Goal: Find specific page/section: Find specific page/section

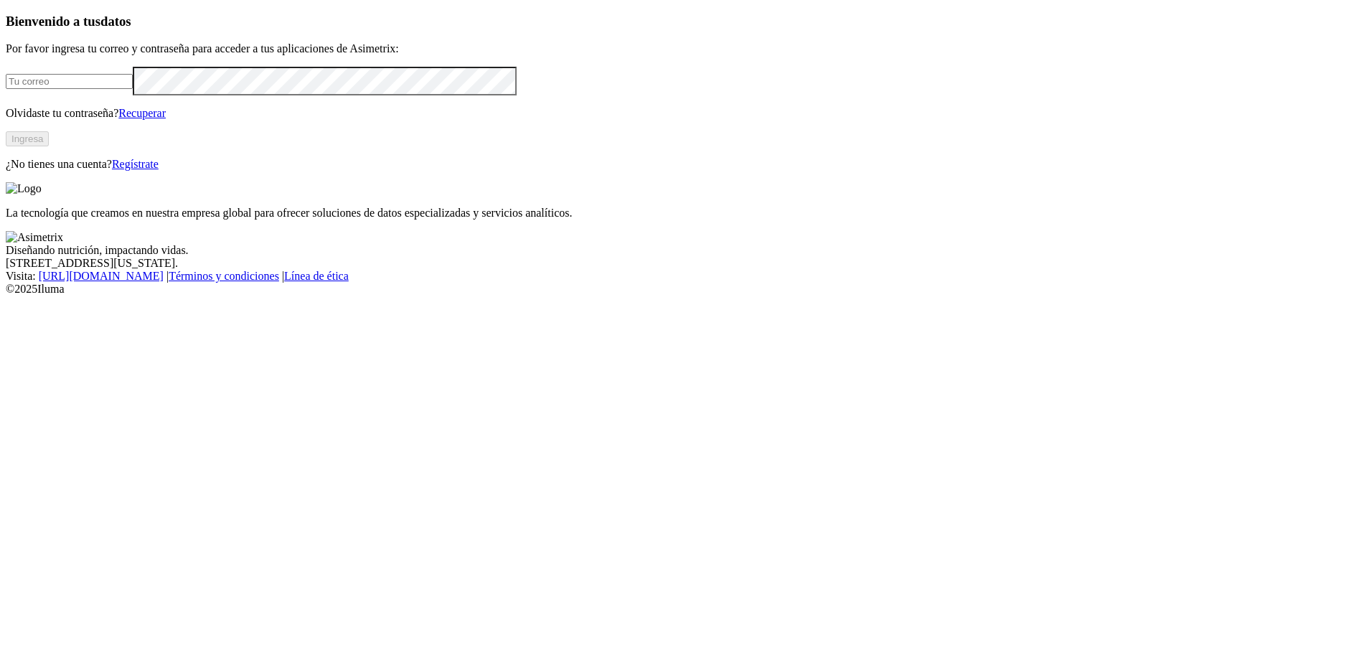
type input "[EMAIL_ADDRESS][DOMAIN_NAME]"
click at [49, 146] on button "Ingresa" at bounding box center [27, 138] width 43 height 15
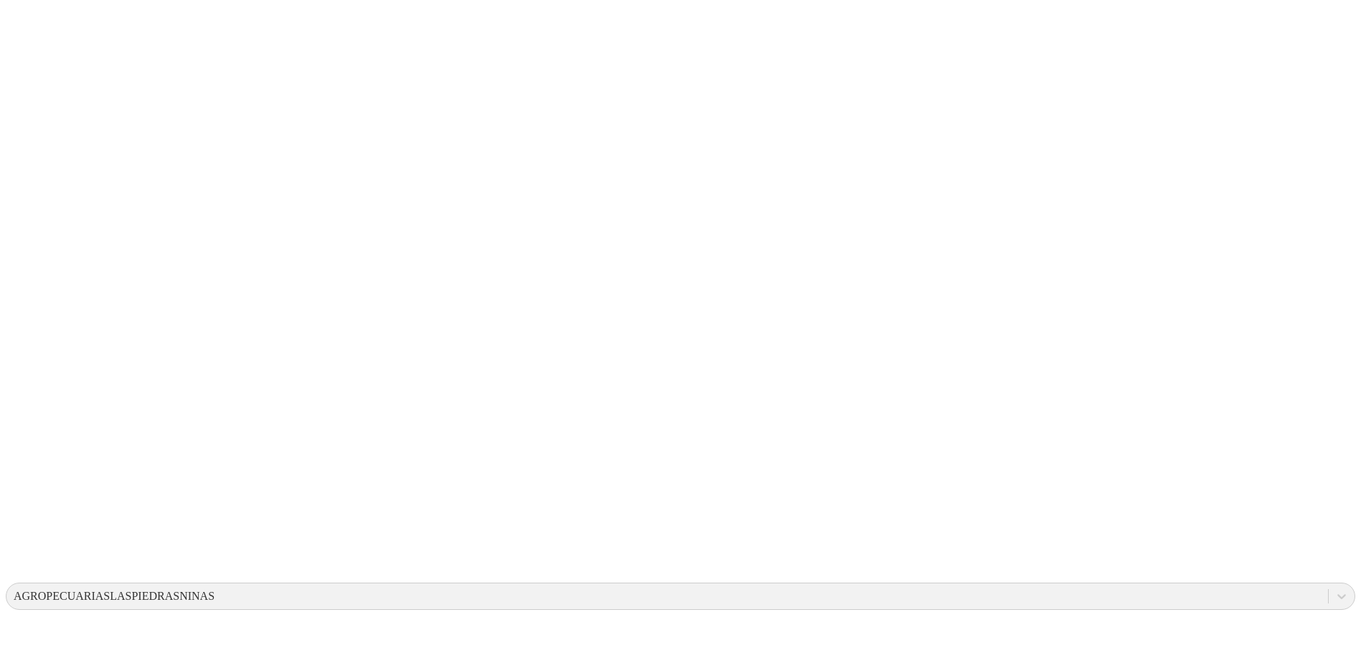
drag, startPoint x: 436, startPoint y: 222, endPoint x: 891, endPoint y: 290, distance: 460.6
drag, startPoint x: 806, startPoint y: 196, endPoint x: 938, endPoint y: 329, distance: 187.2
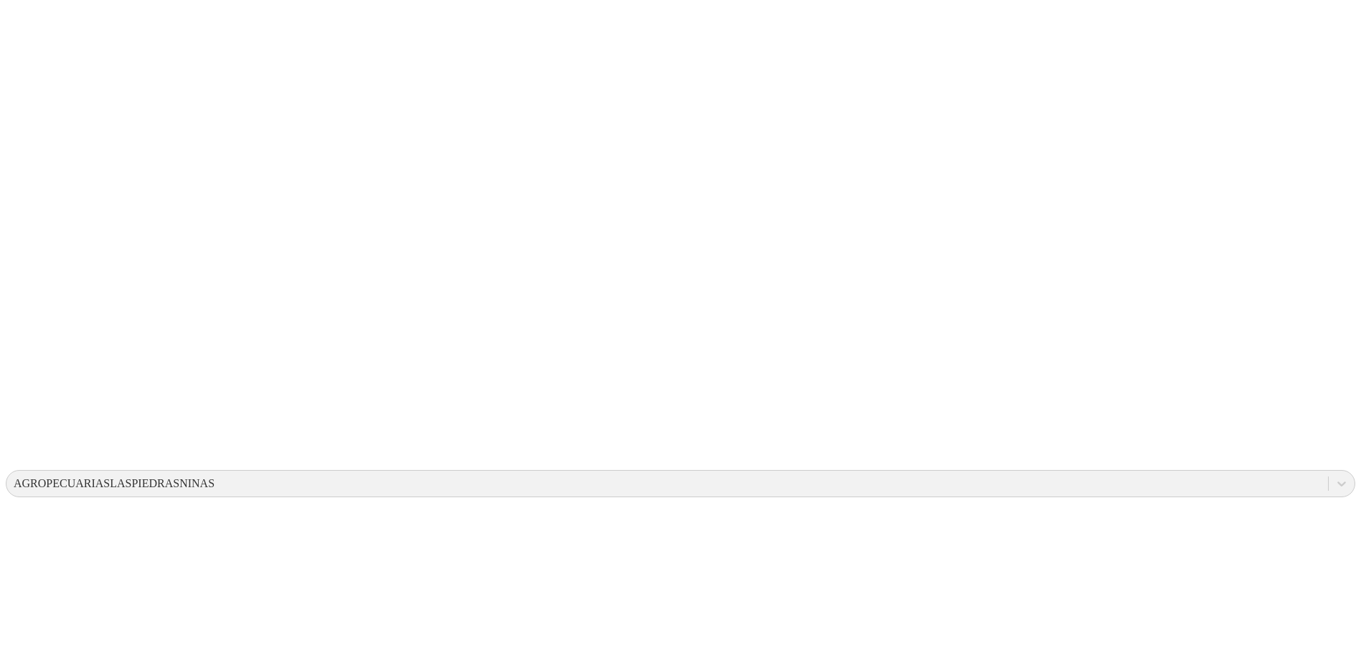
scroll to position [97, 0]
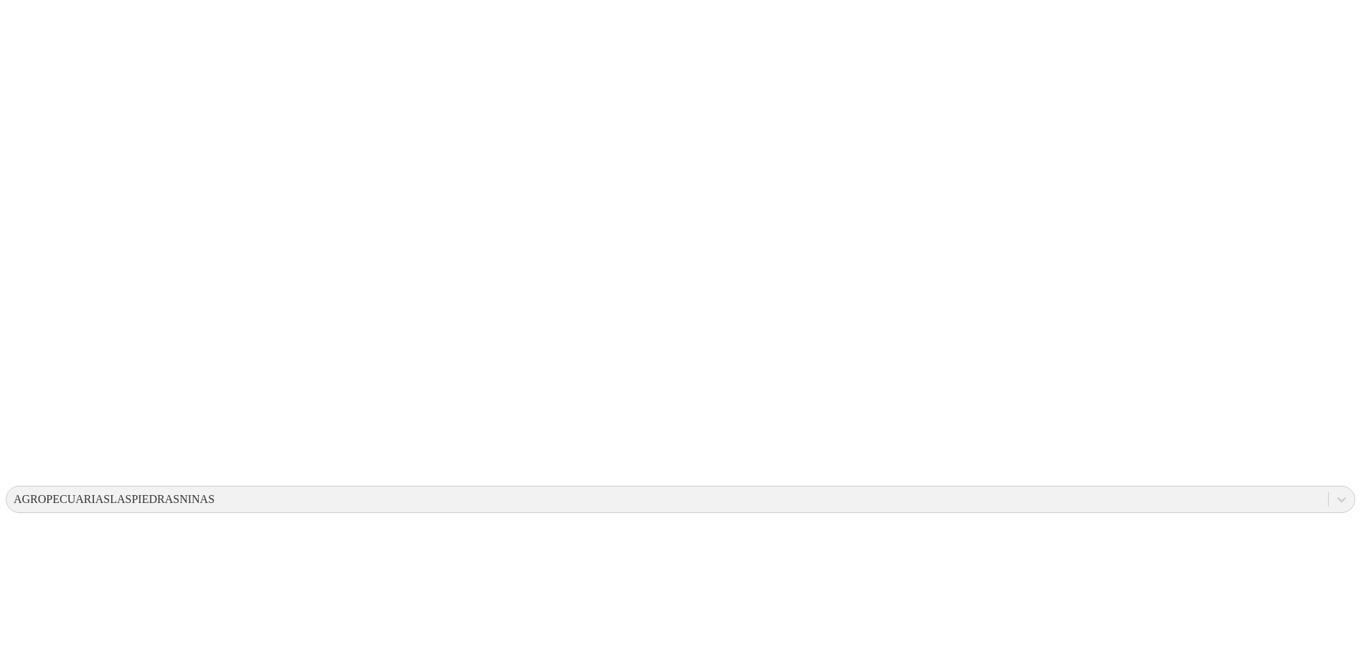
drag, startPoint x: 563, startPoint y: 133, endPoint x: 853, endPoint y: 195, distance: 297.1
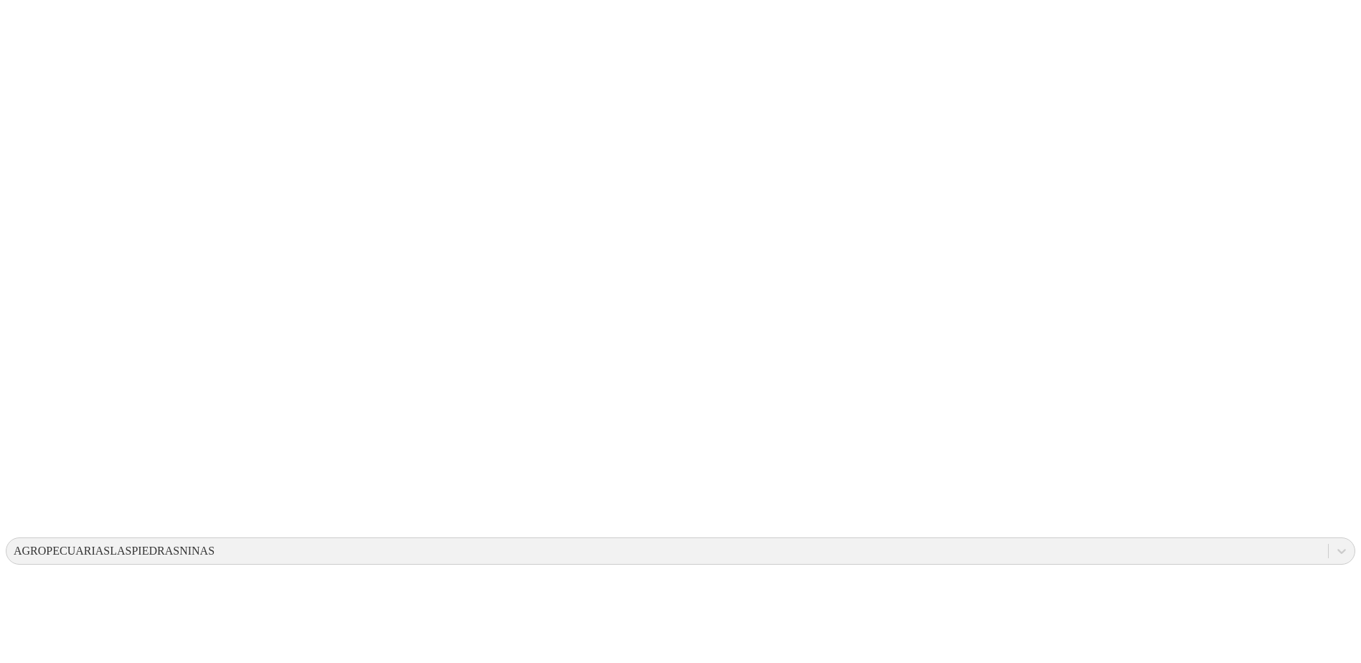
scroll to position [25, 0]
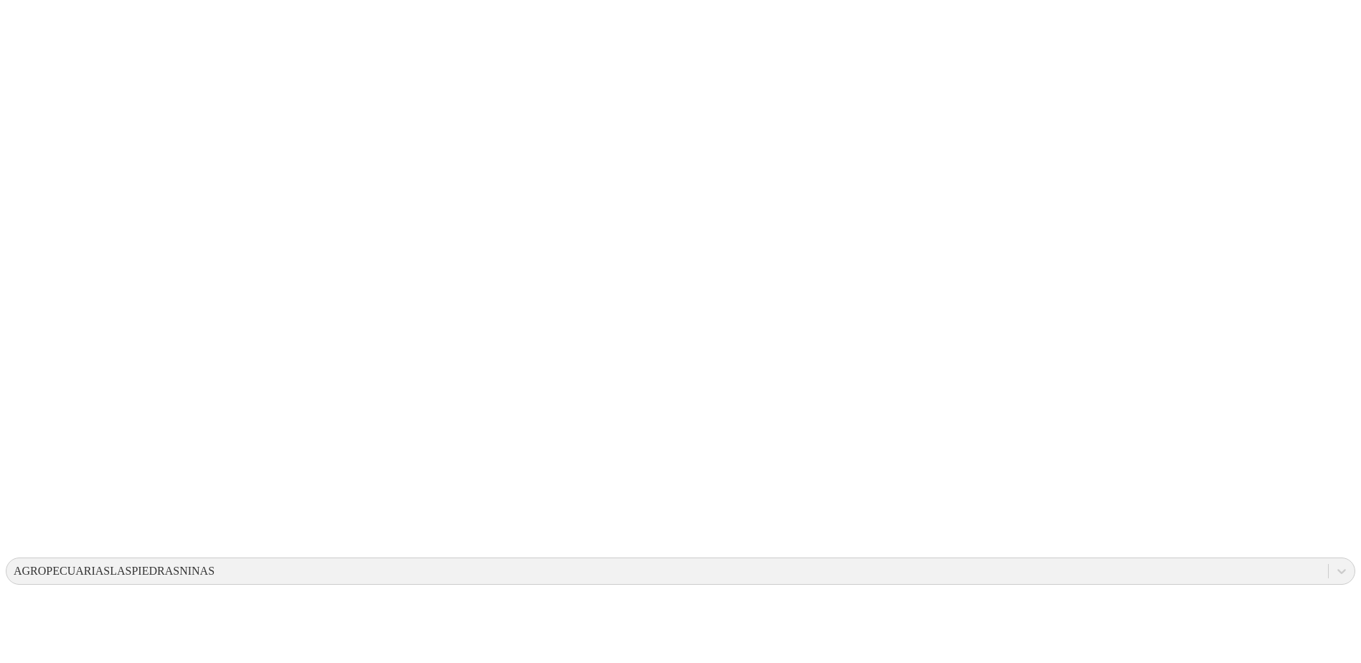
drag, startPoint x: 386, startPoint y: 208, endPoint x: 956, endPoint y: 246, distance: 571.0
